Goal: Task Accomplishment & Management: Manage account settings

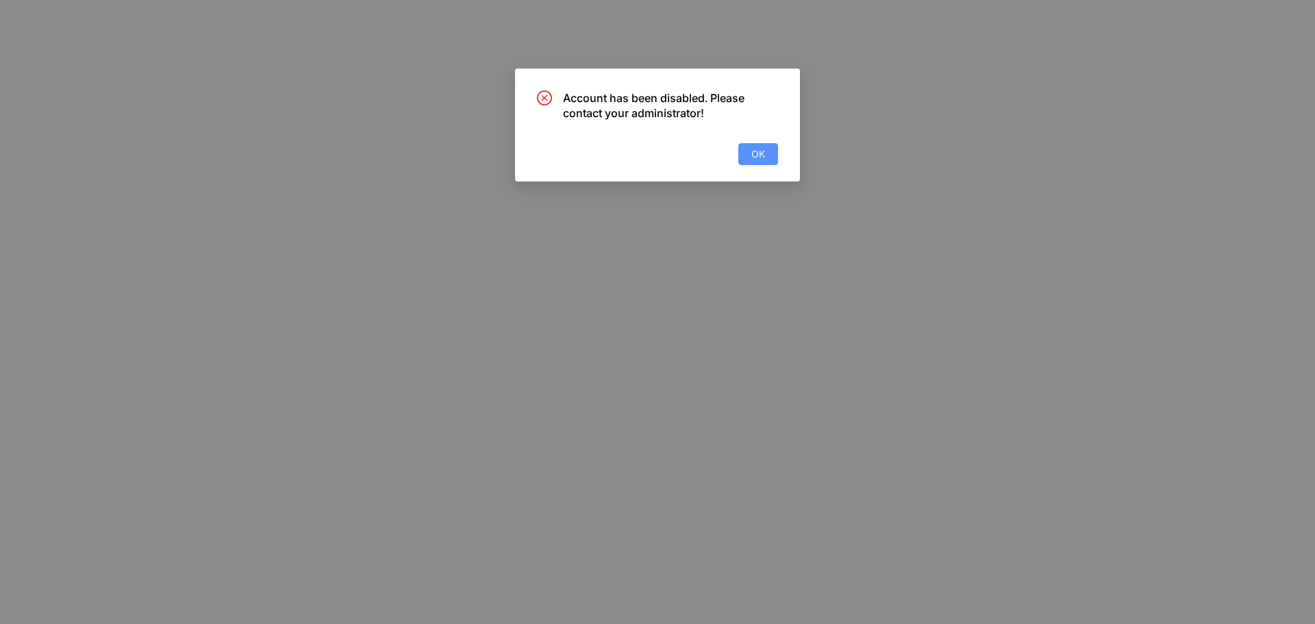
click at [755, 149] on span "OK" at bounding box center [758, 154] width 14 height 15
